Goal: Task Accomplishment & Management: Use online tool/utility

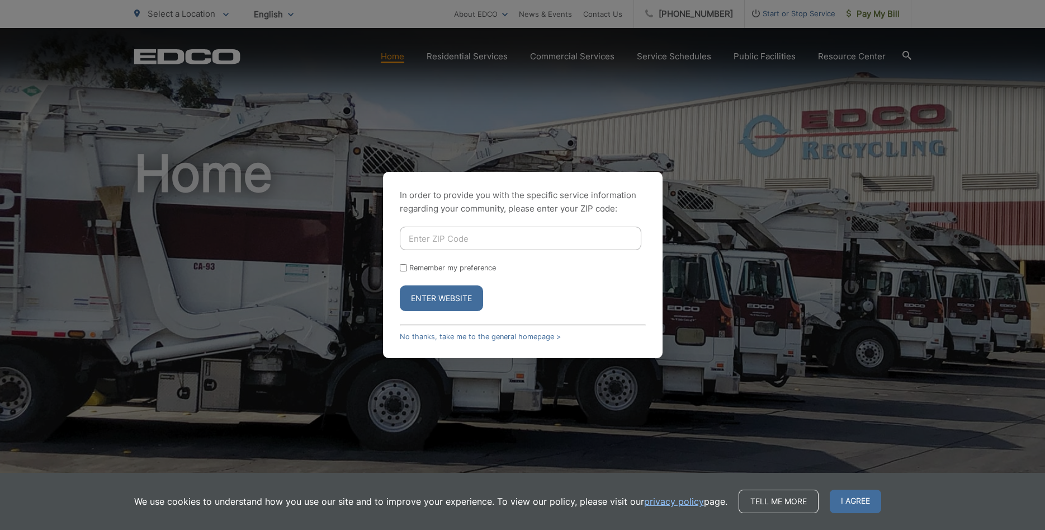
click at [434, 239] on input "Enter ZIP Code" at bounding box center [521, 237] width 242 height 23
type input "92028"
click at [405, 267] on input "Remember my preference" at bounding box center [403, 267] width 7 height 7
checkbox input "true"
click at [438, 296] on button "Enter Website" at bounding box center [441, 298] width 83 height 26
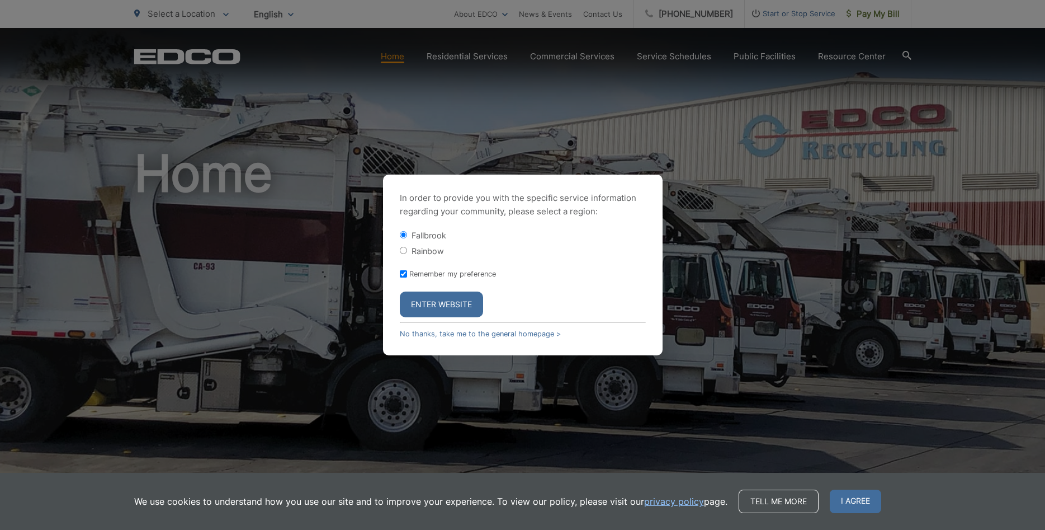
click at [462, 304] on button "Enter Website" at bounding box center [441, 304] width 83 height 26
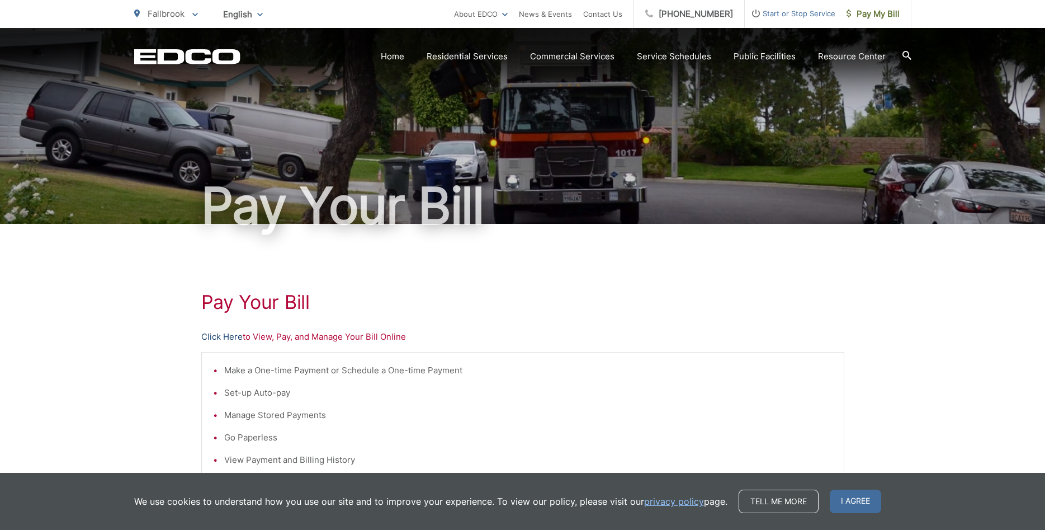
click at [230, 337] on link "Click Here" at bounding box center [221, 336] width 41 height 13
